Goal: Register for event/course

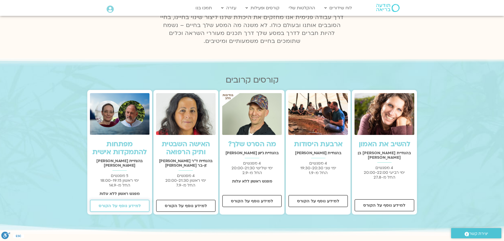
scroll to position [114, 0]
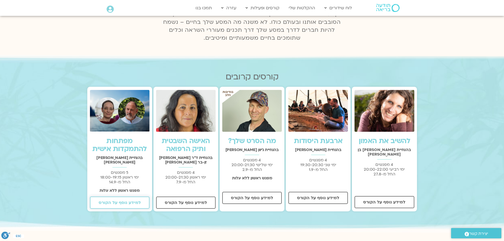
click at [125, 200] on span "למידע נוסף על הקורס" at bounding box center [120, 202] width 42 height 5
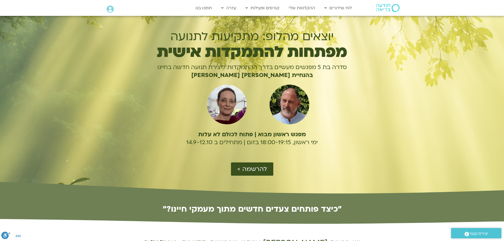
scroll to position [5, 0]
click at [253, 168] on span "להרשמה >" at bounding box center [253, 168] width 30 height 7
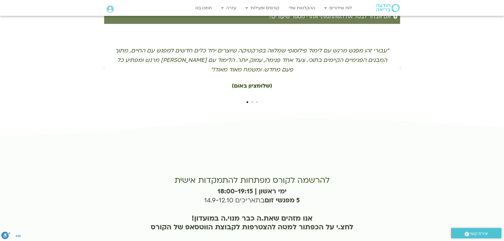
scroll to position [1165, 0]
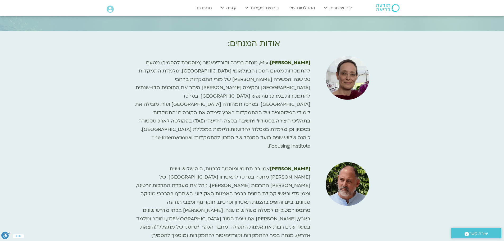
scroll to position [804, 0]
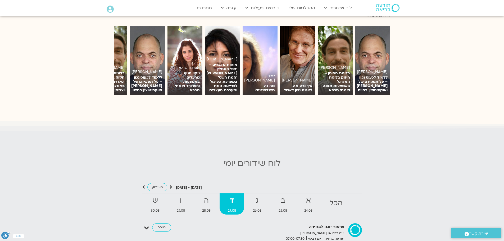
scroll to position [396, 0]
